Goal: Information Seeking & Learning: Learn about a topic

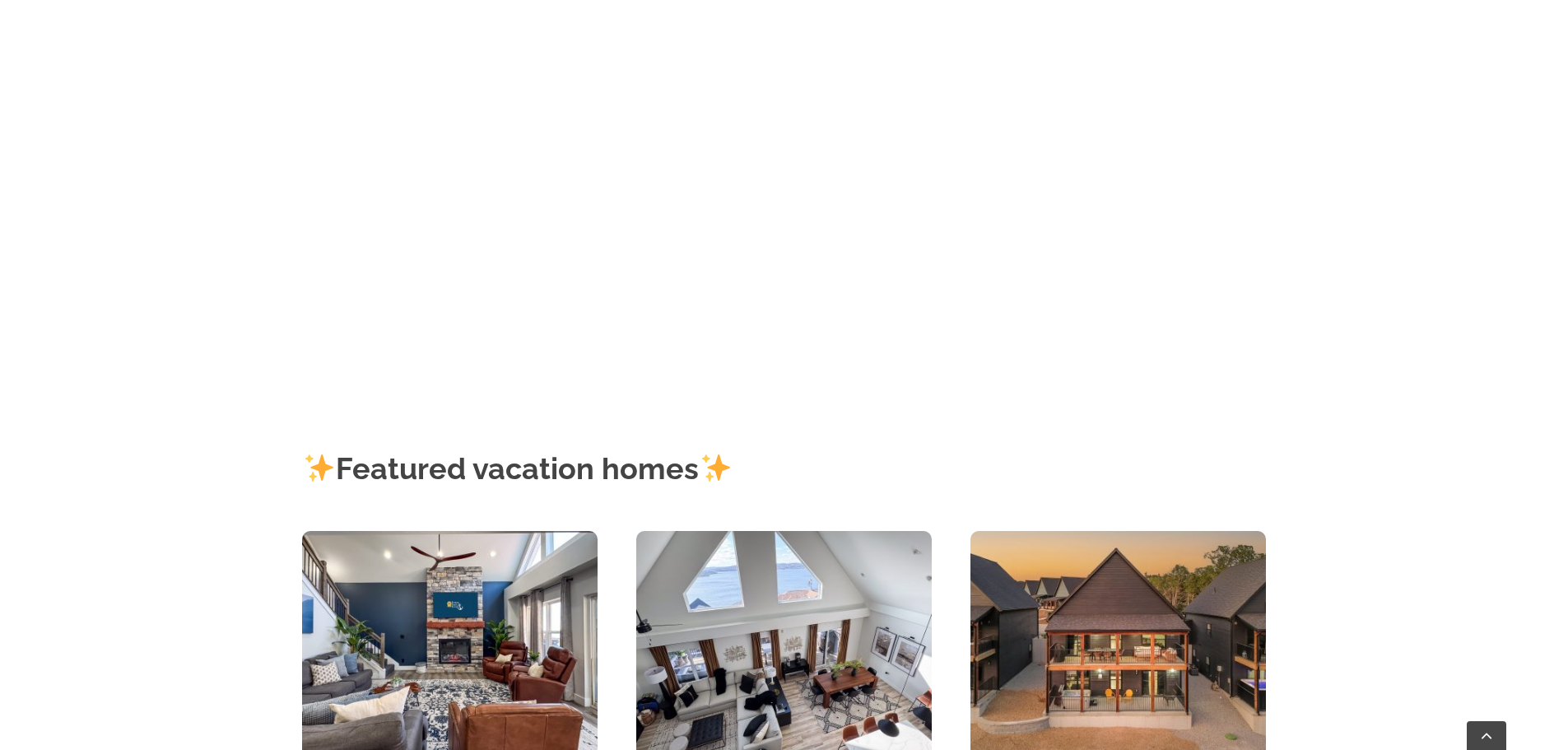
scroll to position [742, 0]
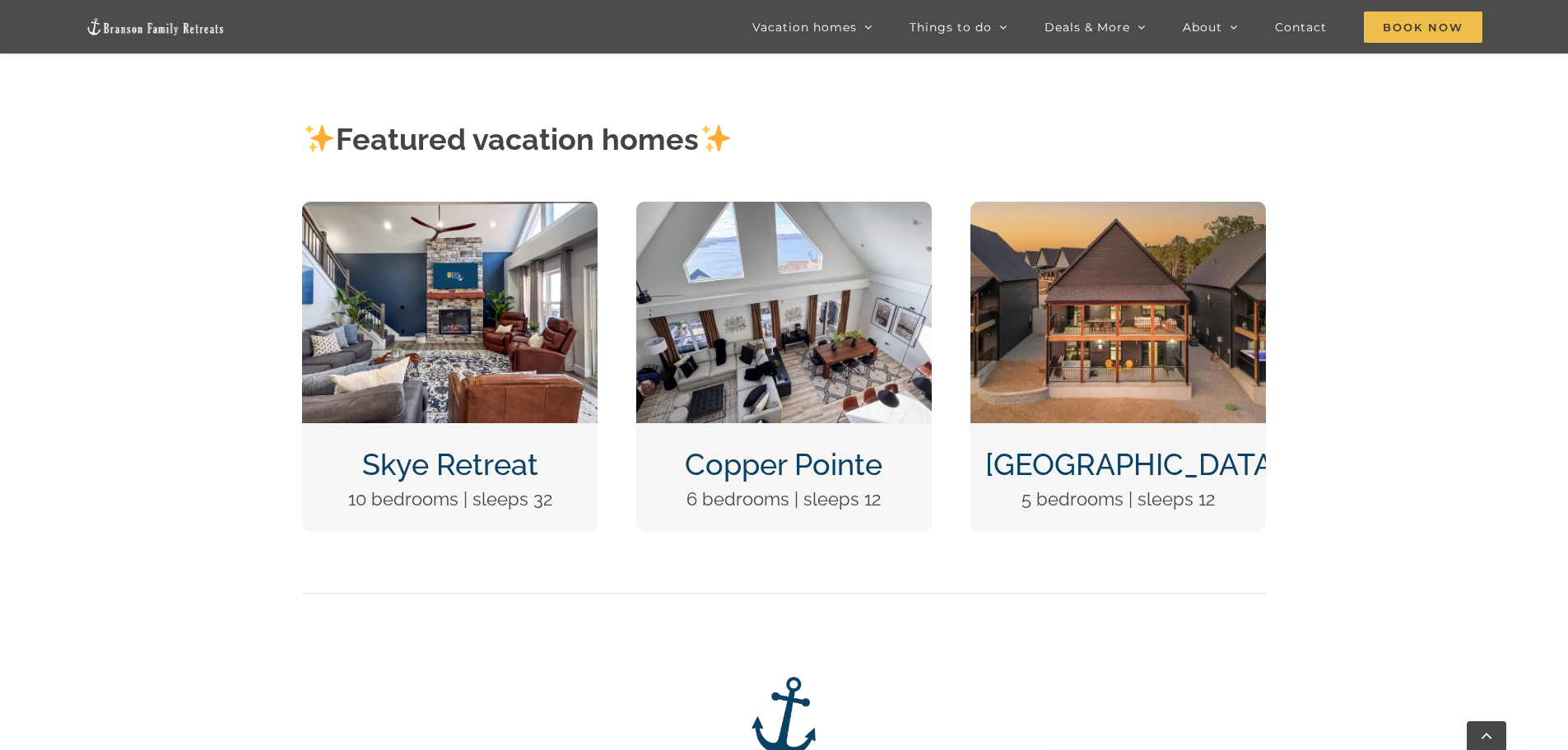
click at [435, 394] on img "Skye Retreat at Table Rock Lake-3004-Edit" at bounding box center [450, 313] width 296 height 221
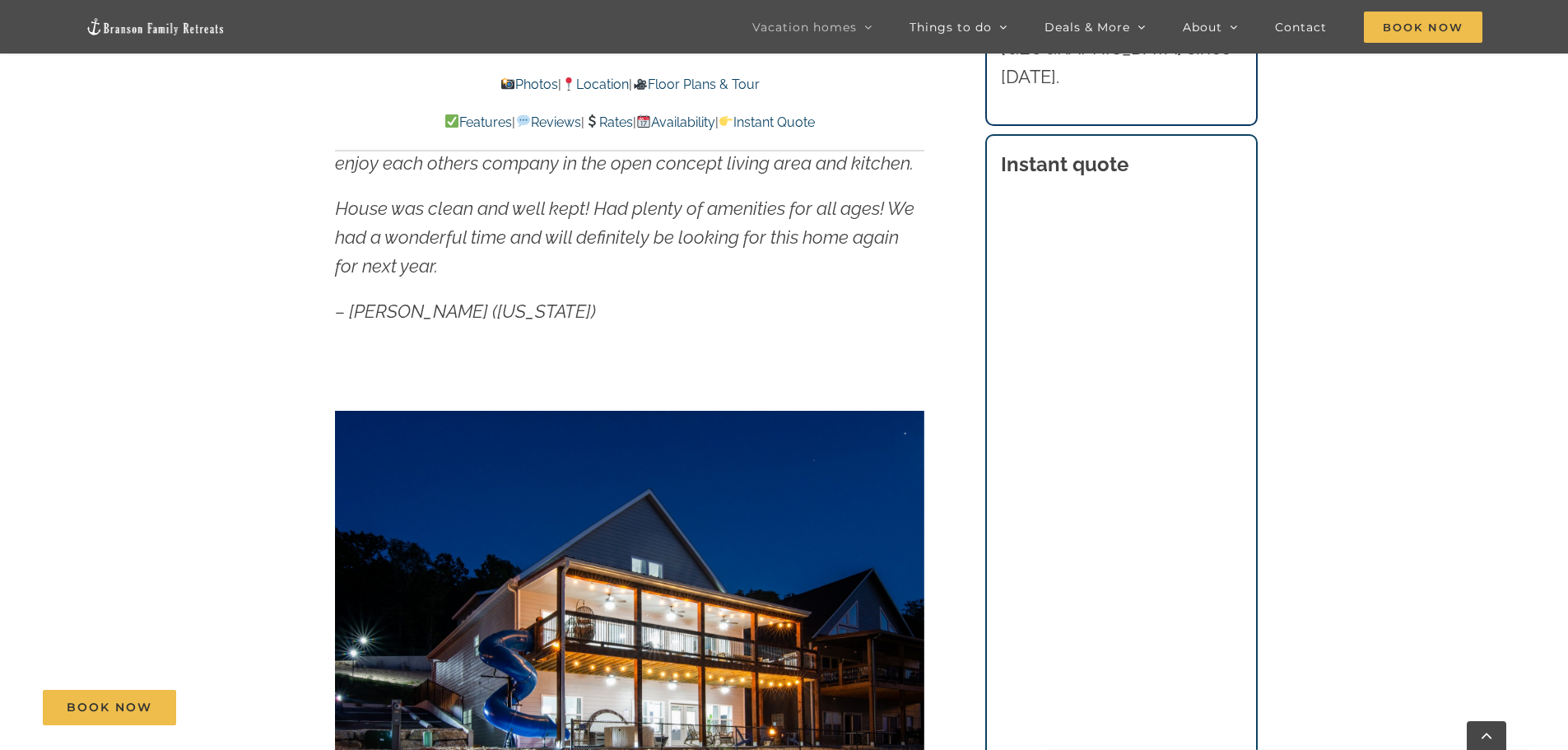
scroll to position [1400, 0]
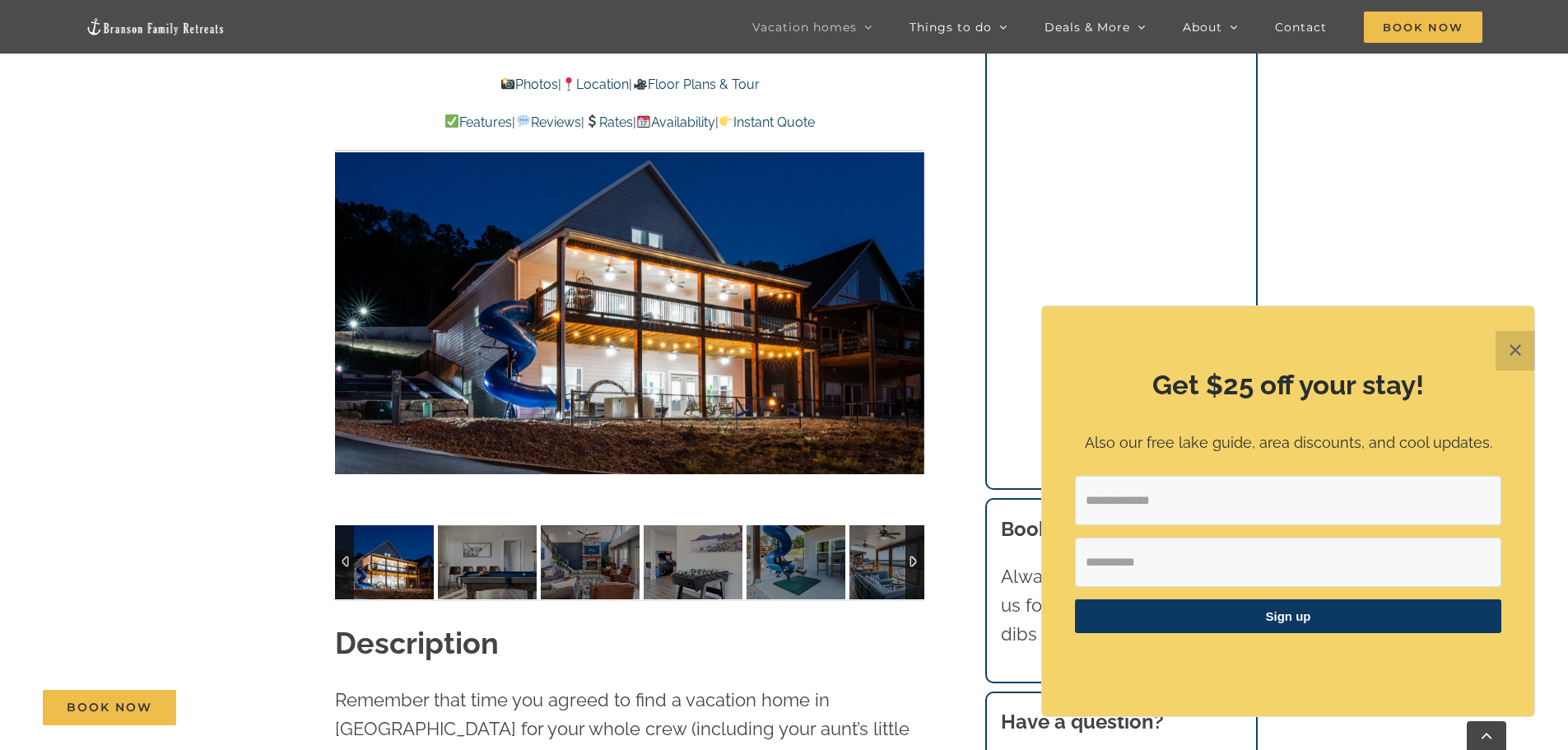
click at [1515, 350] on button "✕" at bounding box center [1515, 351] width 39 height 39
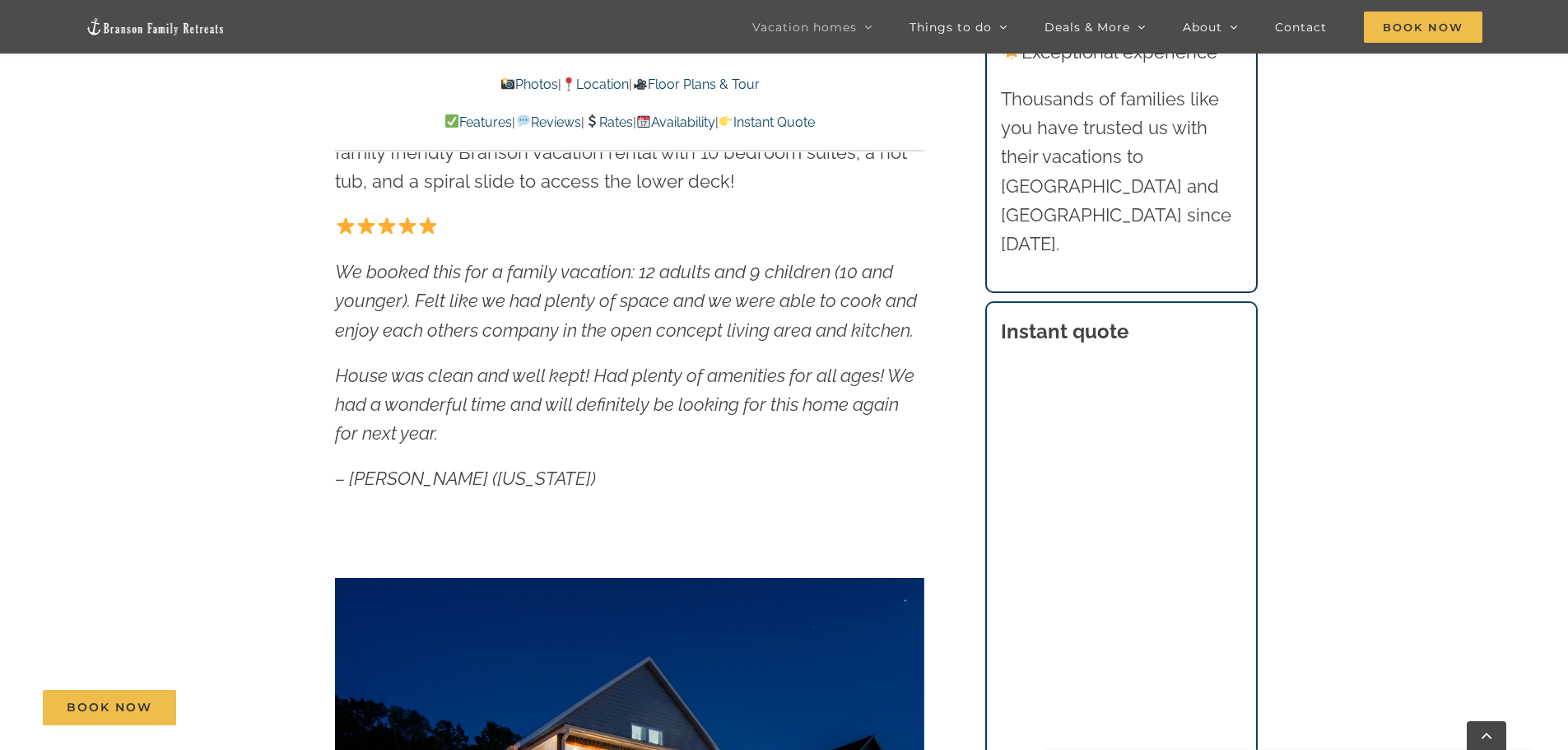
scroll to position [906, 0]
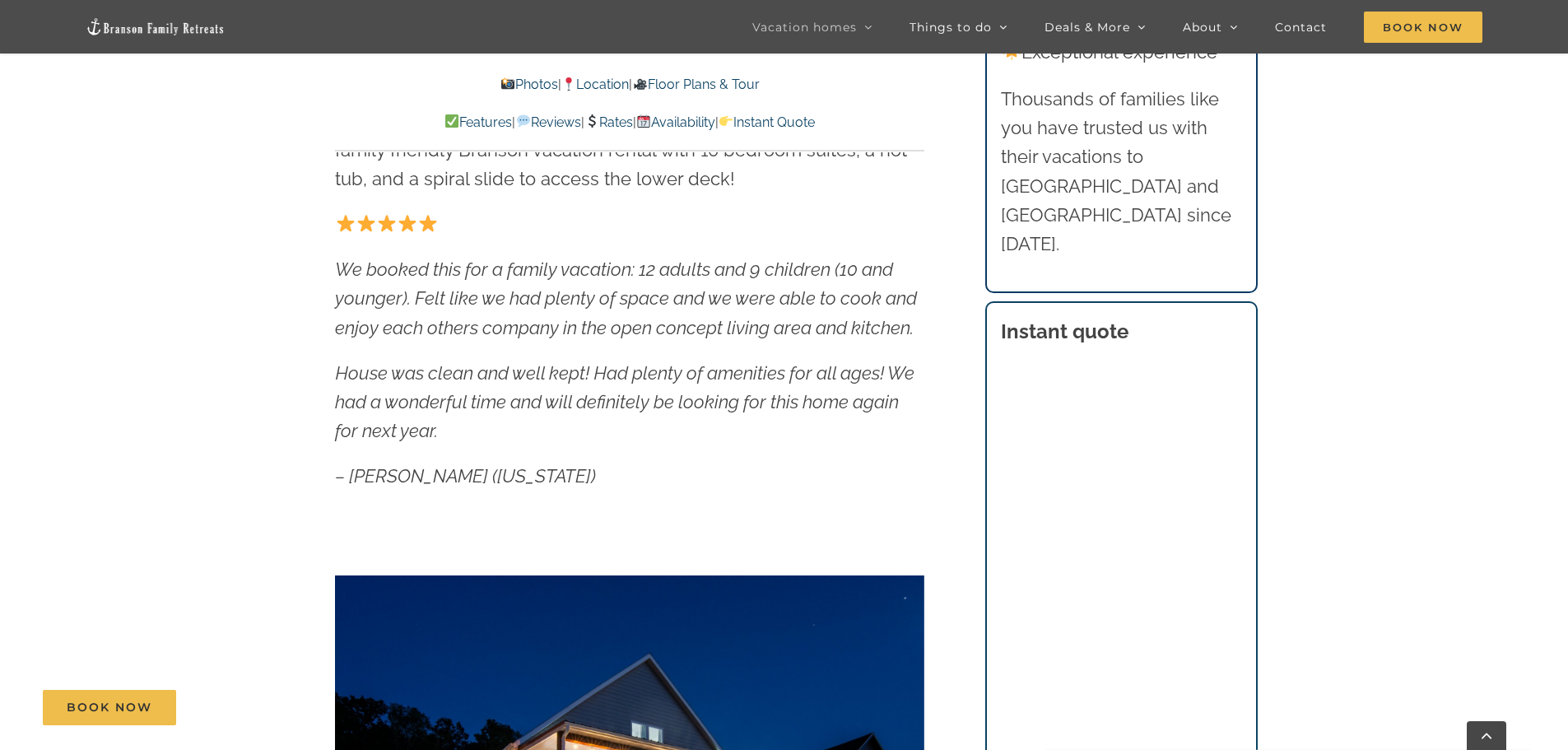
drag, startPoint x: 1444, startPoint y: 377, endPoint x: 1407, endPoint y: 353, distance: 44.1
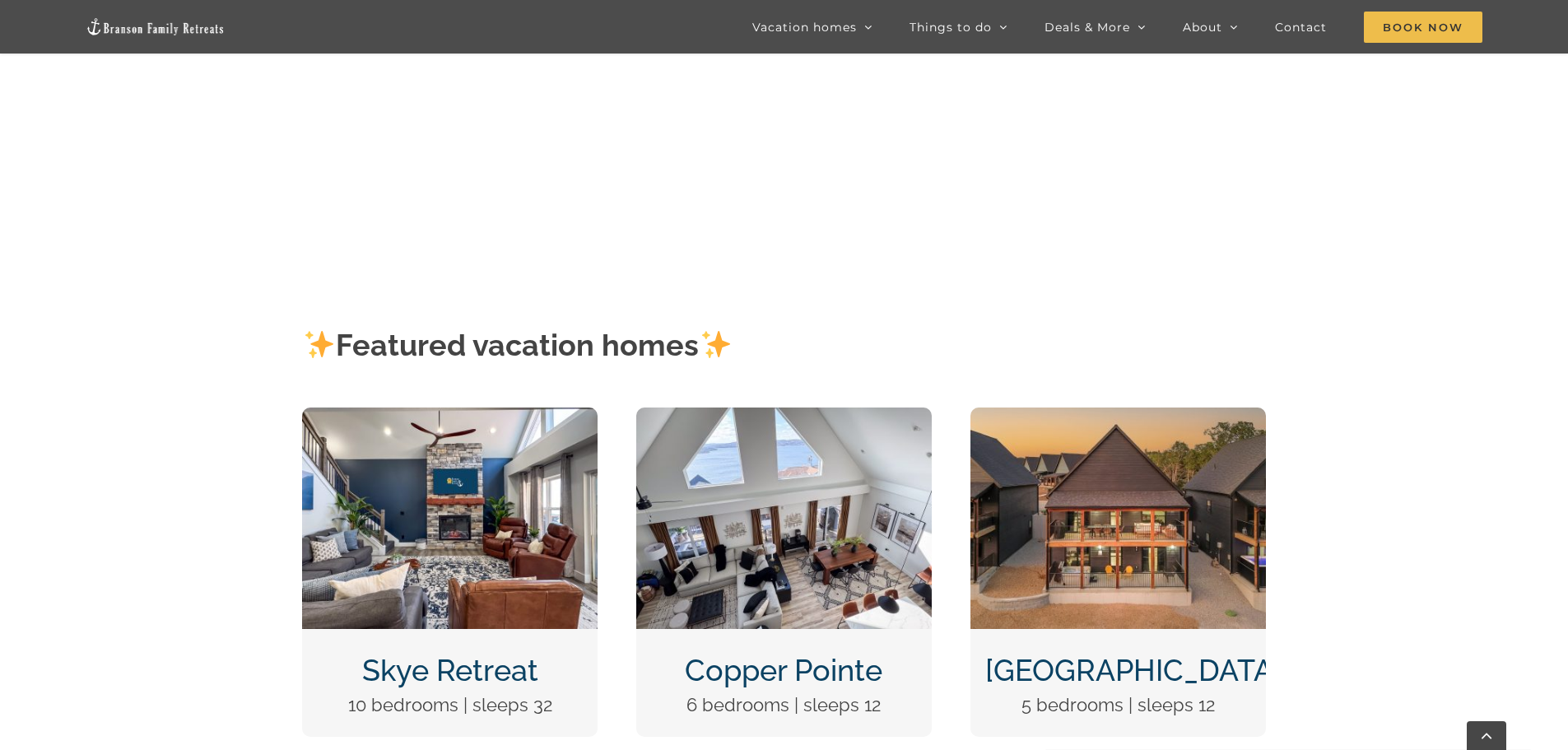
scroll to position [329, 0]
